Goal: Task Accomplishment & Management: Manage account settings

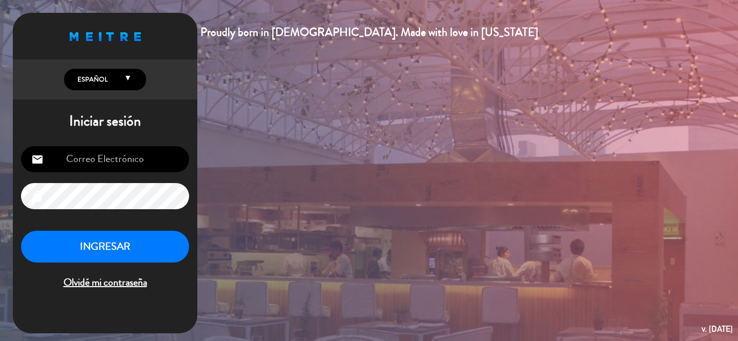
type input "[EMAIL_ADDRESS][DOMAIN_NAME]"
click at [76, 253] on button "INGRESAR" at bounding box center [105, 246] width 168 height 32
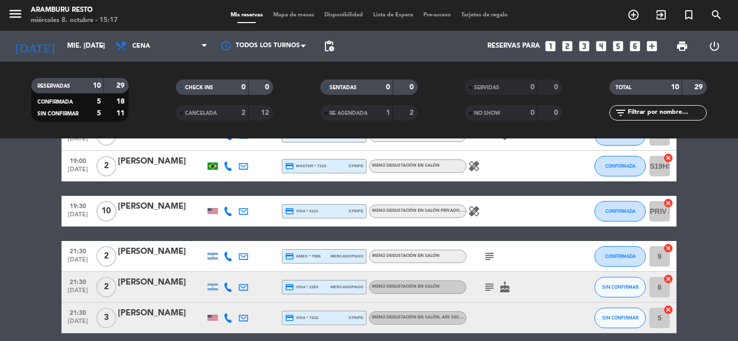
scroll to position [219, 0]
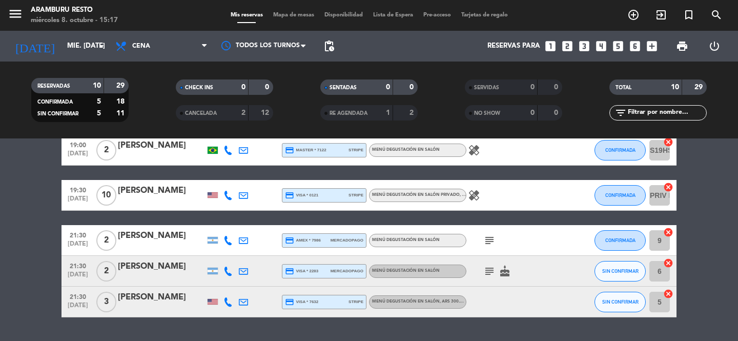
click at [143, 297] on div "[PERSON_NAME]" at bounding box center [161, 296] width 87 height 13
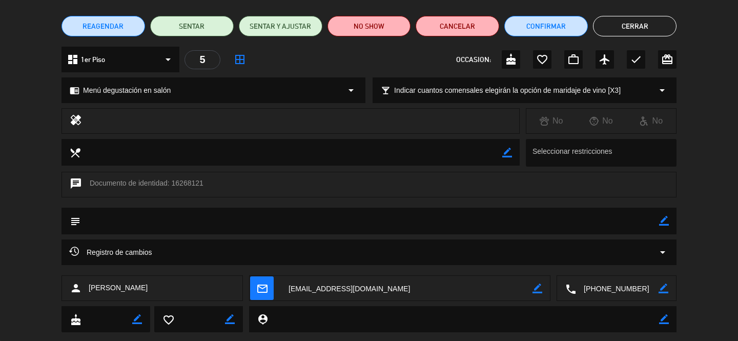
scroll to position [0, 0]
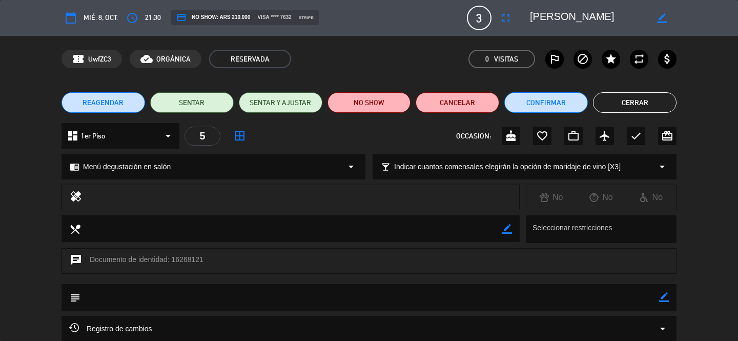
click at [613, 105] on button "Cerrar" at bounding box center [634, 102] width 83 height 20
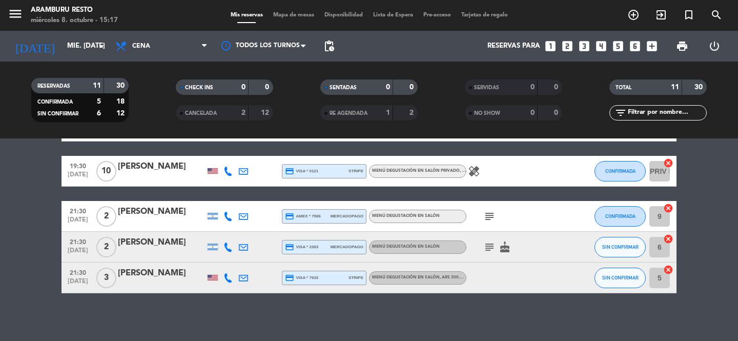
scroll to position [277, 0]
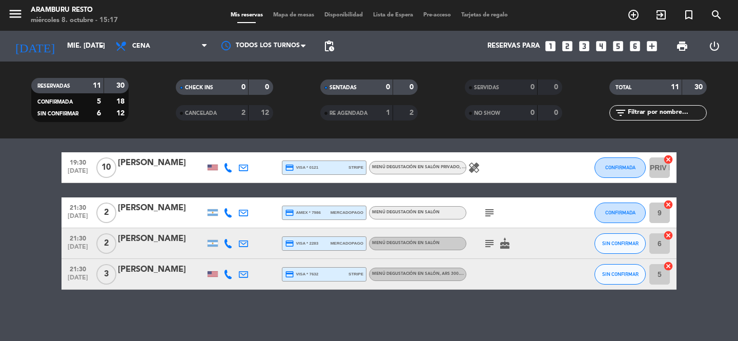
click at [307, 264] on div "21:30 [DATE] 3 [PERSON_NAME] credit_card visa * 7632 stripe Menú degustación en…" at bounding box center [368, 274] width 615 height 31
click at [135, 264] on div "[PERSON_NAME]" at bounding box center [161, 269] width 87 height 13
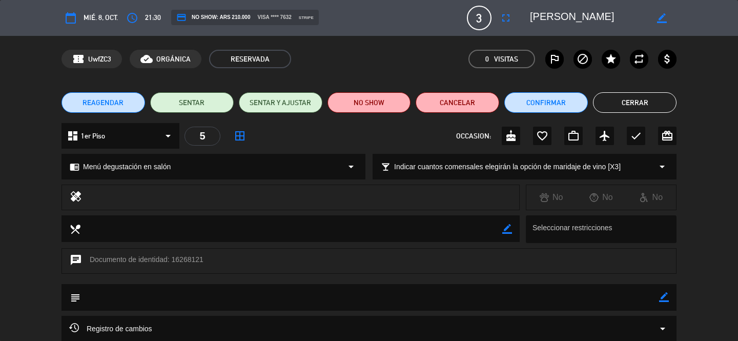
click at [113, 109] on button "REAGENDAR" at bounding box center [102, 102] width 83 height 20
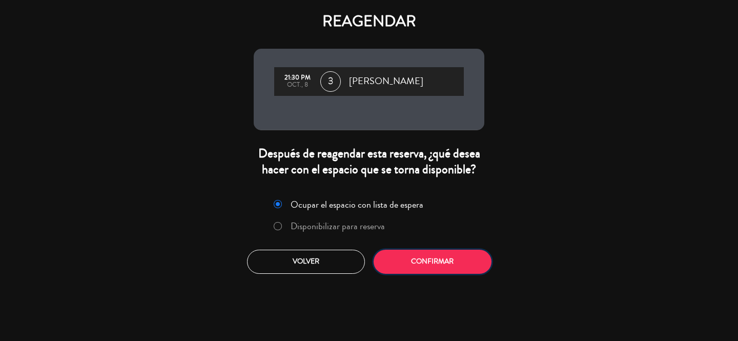
click at [397, 263] on button "Confirmar" at bounding box center [432, 261] width 118 height 24
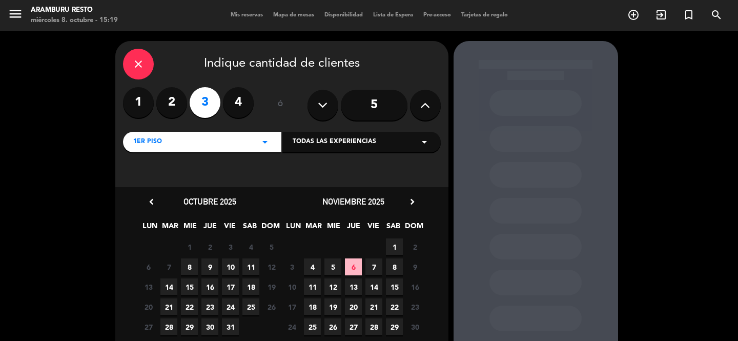
scroll to position [3, 0]
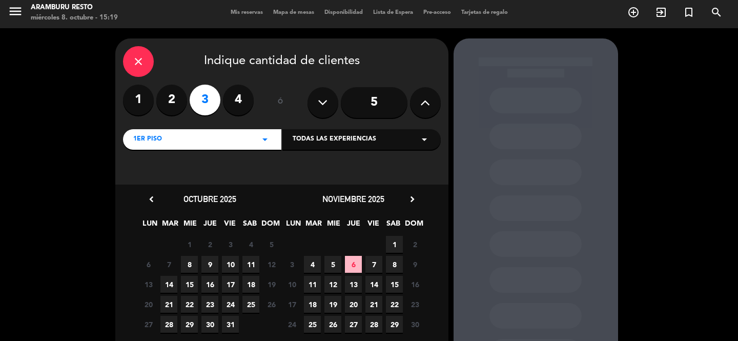
click at [207, 264] on span "9" at bounding box center [209, 264] width 17 height 17
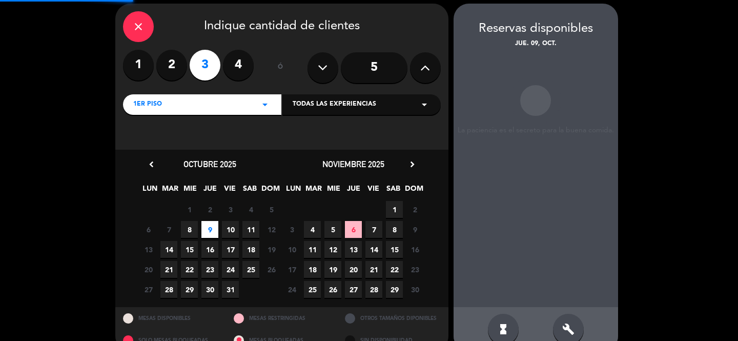
scroll to position [41, 0]
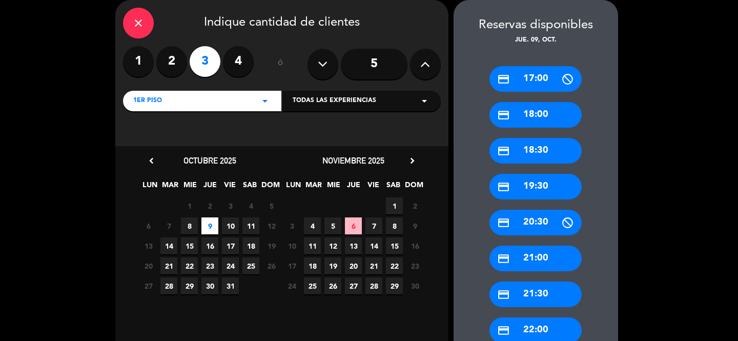
click at [529, 290] on div "credit_card 21:30" at bounding box center [535, 294] width 92 height 26
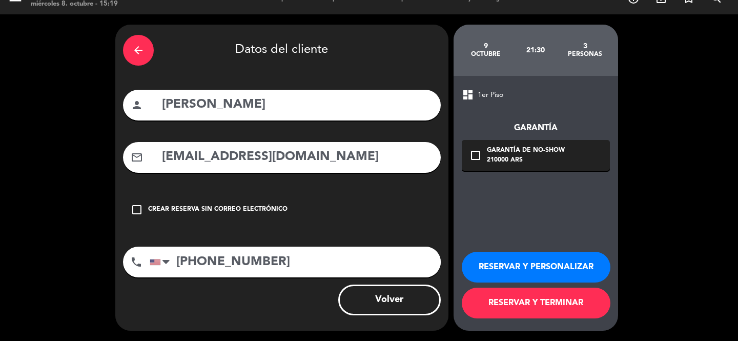
click at [478, 152] on icon "check_box_outline_blank" at bounding box center [475, 155] width 12 height 12
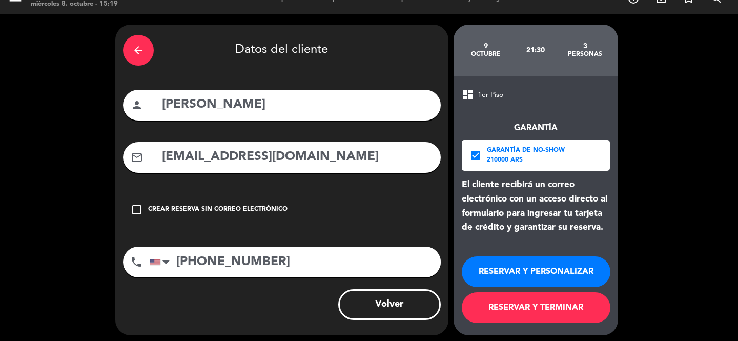
scroll to position [21, 0]
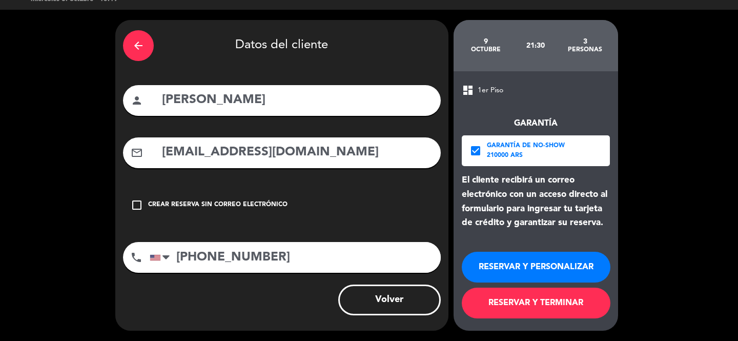
click at [517, 293] on button "RESERVAR Y TERMINAR" at bounding box center [535, 302] width 149 height 31
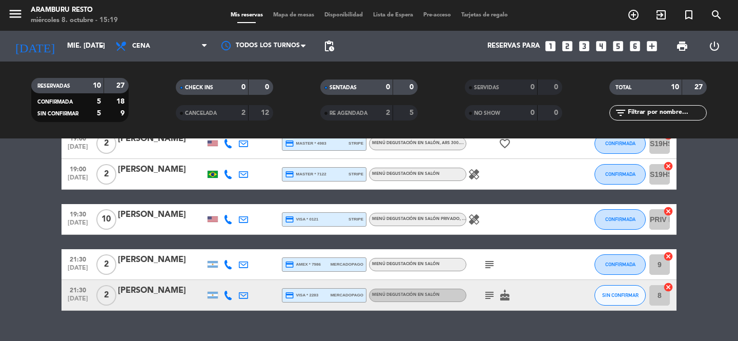
scroll to position [246, 0]
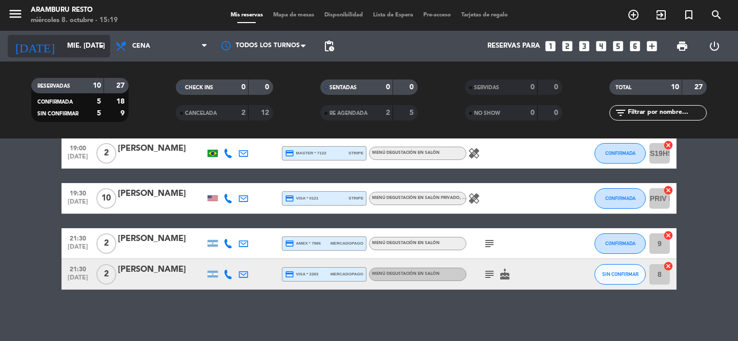
click at [70, 46] on input "mié. [DATE]" at bounding box center [107, 46] width 90 height 18
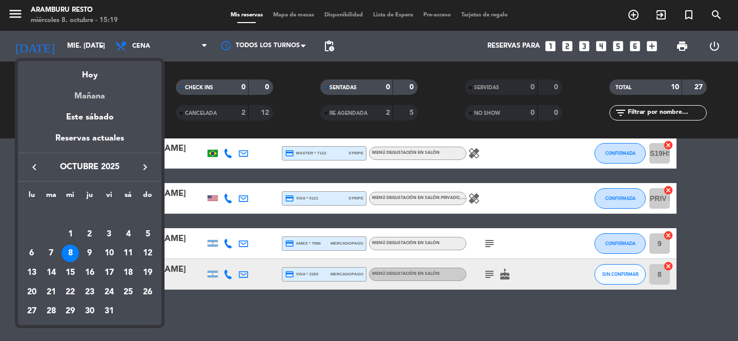
click at [85, 94] on div "Mañana" at bounding box center [89, 92] width 143 height 21
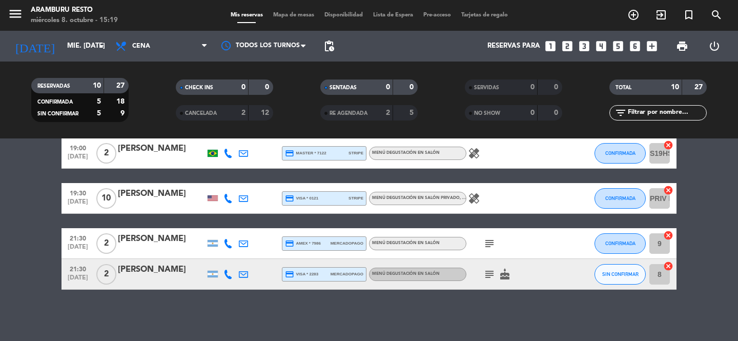
type input "[DEMOGRAPHIC_DATA] [DATE]"
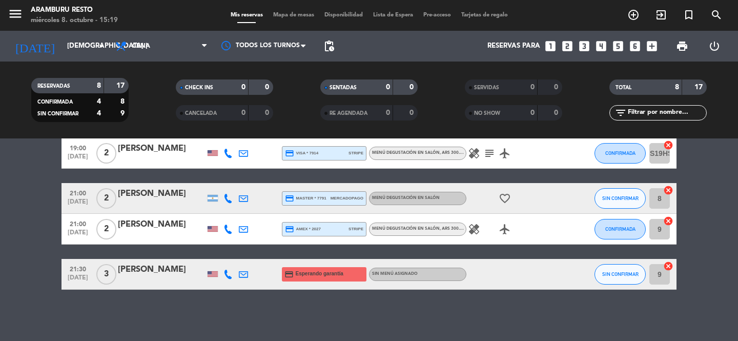
scroll to position [0, 0]
